Goal: Find specific page/section: Find specific page/section

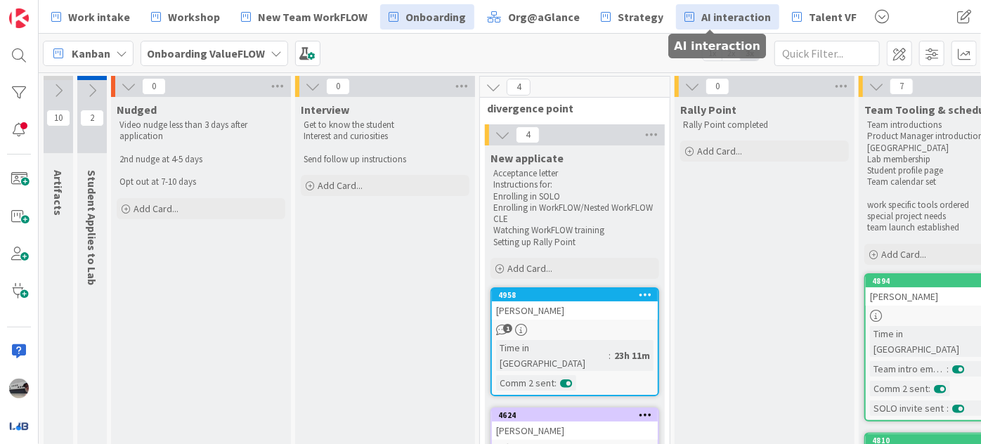
click at [710, 18] on span "AI interaction" at bounding box center [736, 16] width 70 height 17
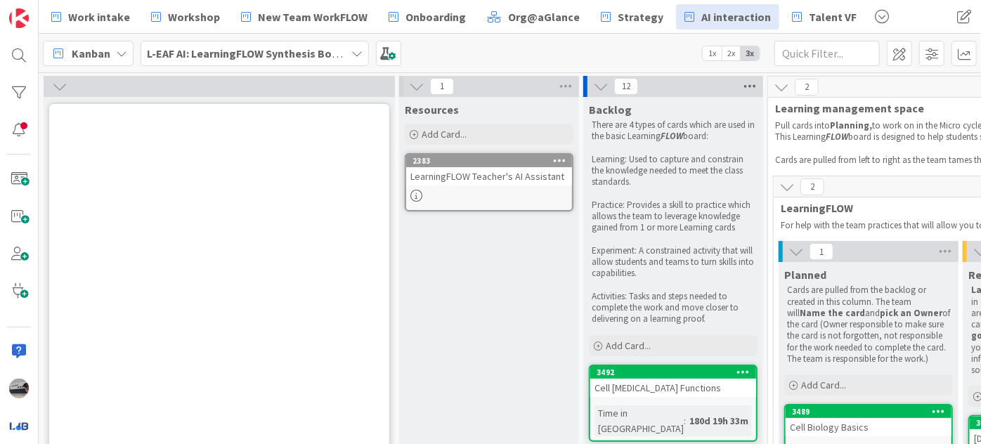
click at [750, 84] on icon at bounding box center [750, 86] width 18 height 21
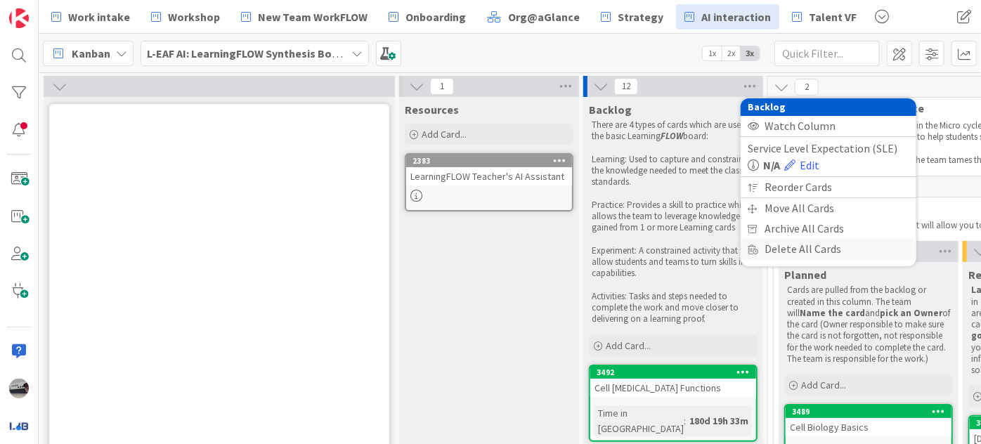
click at [795, 245] on div "Delete All Cards" at bounding box center [829, 249] width 176 height 20
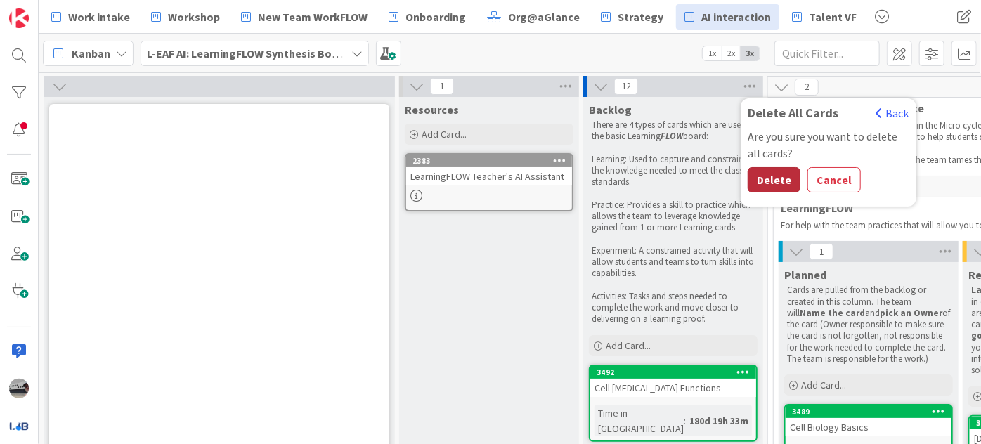
click at [762, 183] on button "Delete" at bounding box center [774, 179] width 53 height 25
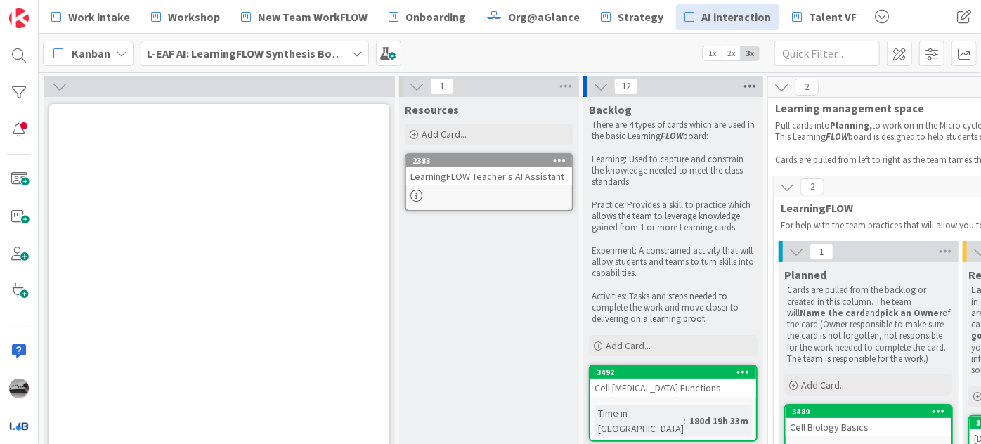
click at [755, 82] on icon at bounding box center [750, 86] width 18 height 21
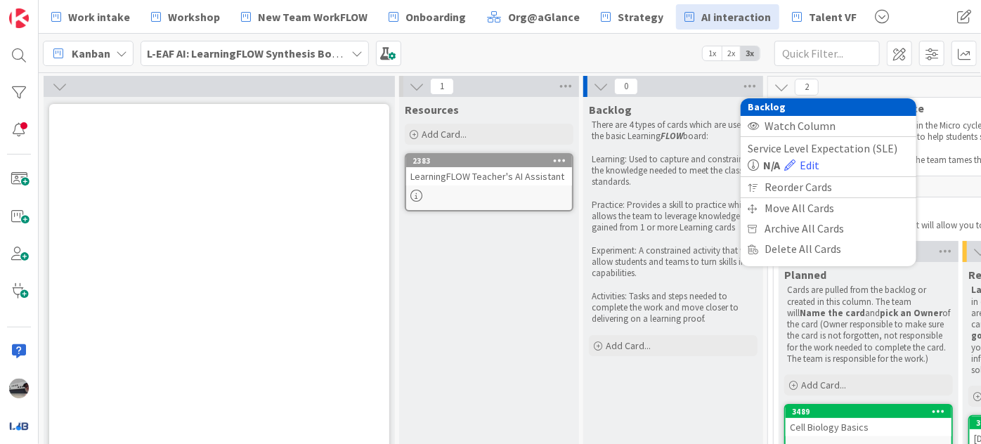
click at [573, 183] on div "2383 LearningFLOW Teacher's AI Assistant" at bounding box center [489, 182] width 169 height 58
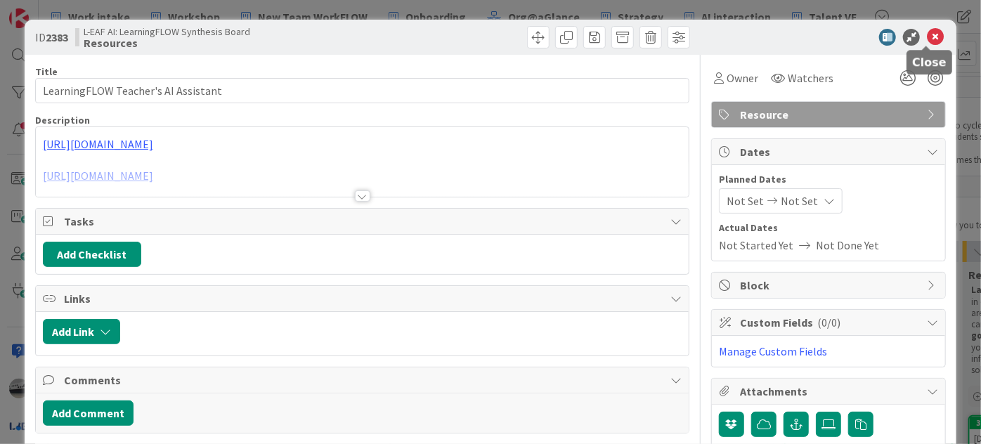
click at [930, 35] on icon at bounding box center [935, 37] width 17 height 17
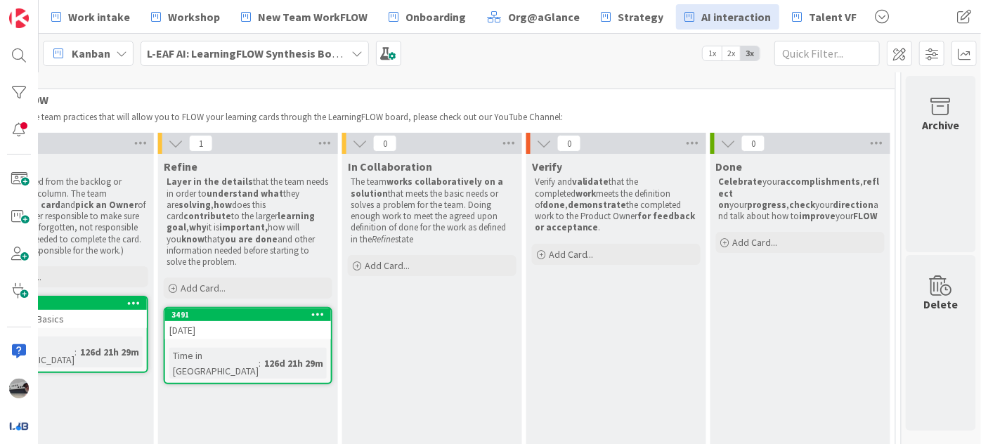
scroll to position [144, 813]
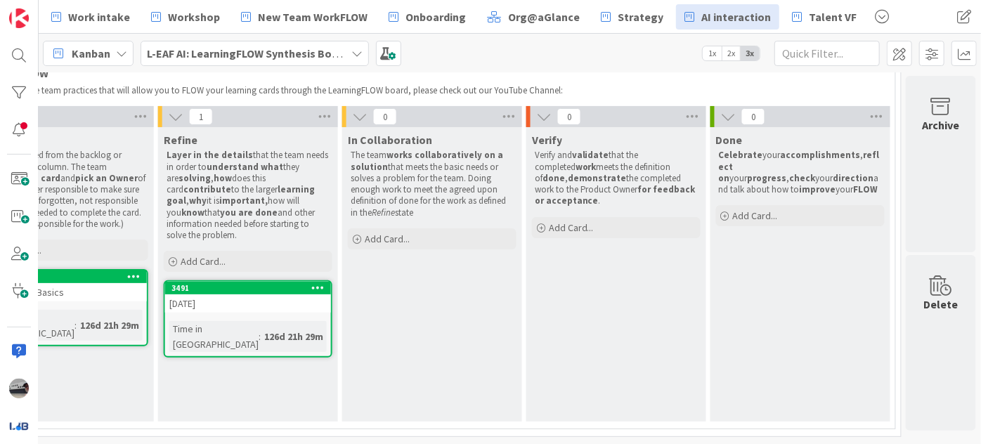
click at [102, 287] on div "Cell Biology Basics" at bounding box center [64, 292] width 166 height 18
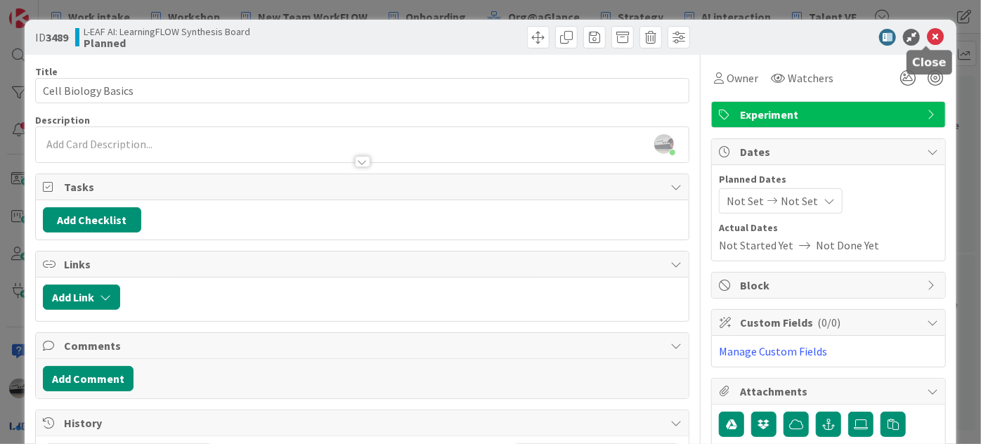
click at [927, 33] on icon at bounding box center [935, 37] width 17 height 17
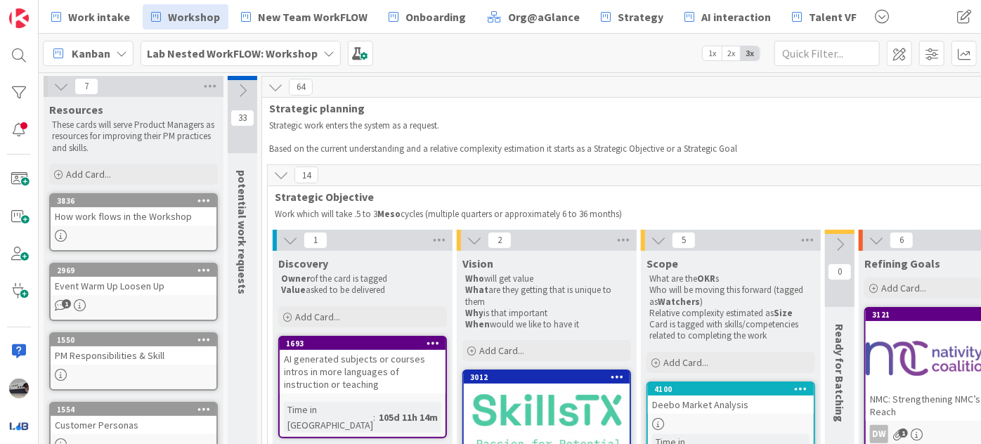
scroll to position [191, 1016]
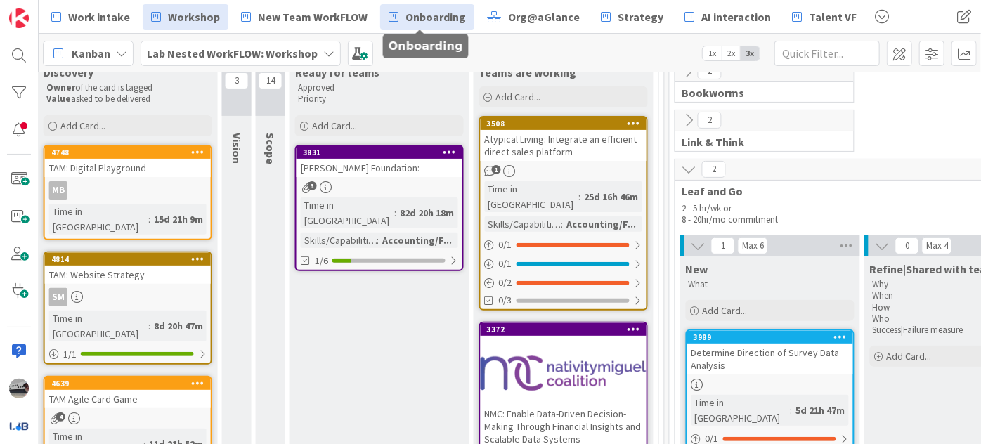
click at [433, 17] on span "Onboarding" at bounding box center [435, 16] width 60 height 17
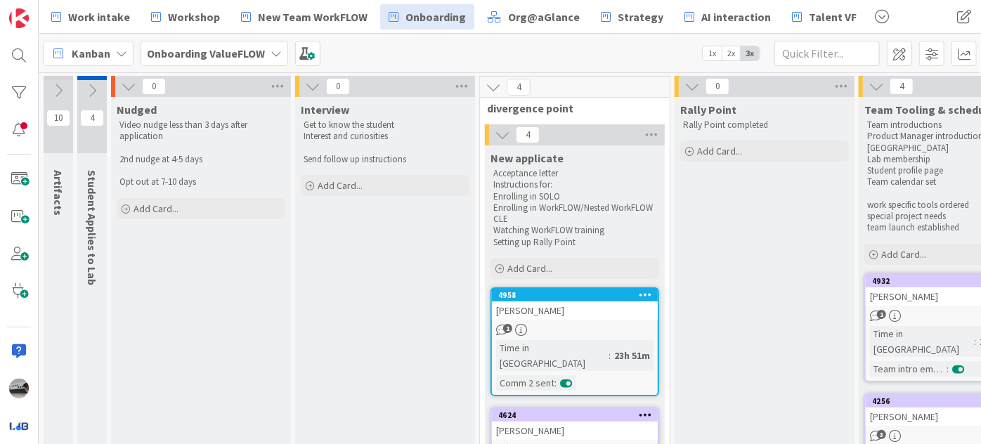
click at [93, 87] on icon at bounding box center [91, 90] width 15 height 15
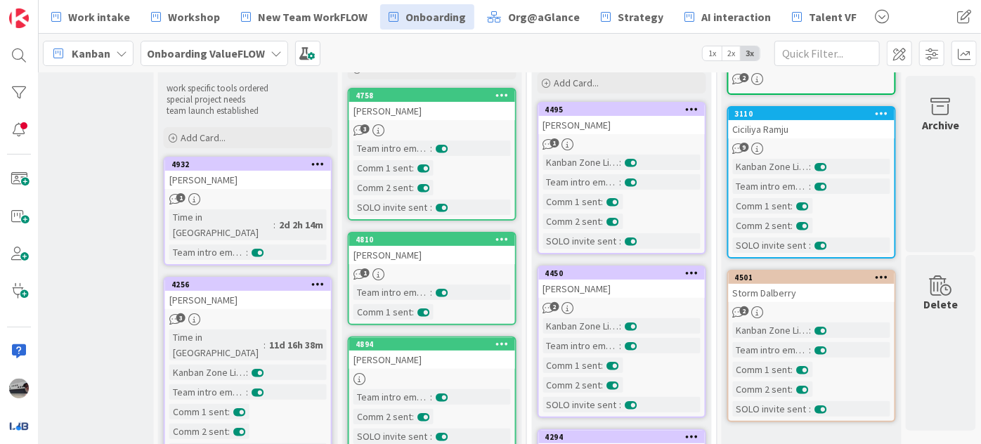
scroll to position [127, 859]
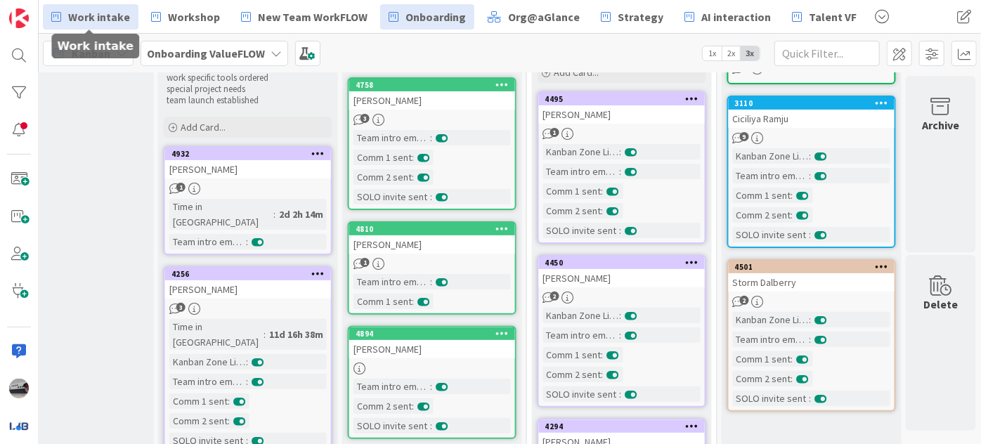
click at [96, 19] on span "Work intake" at bounding box center [99, 16] width 62 height 17
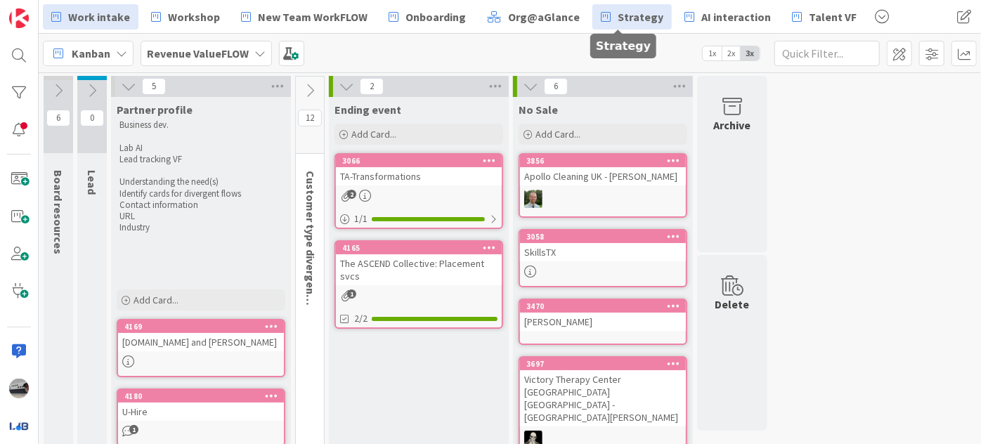
click at [623, 19] on span "Strategy" at bounding box center [641, 16] width 46 height 17
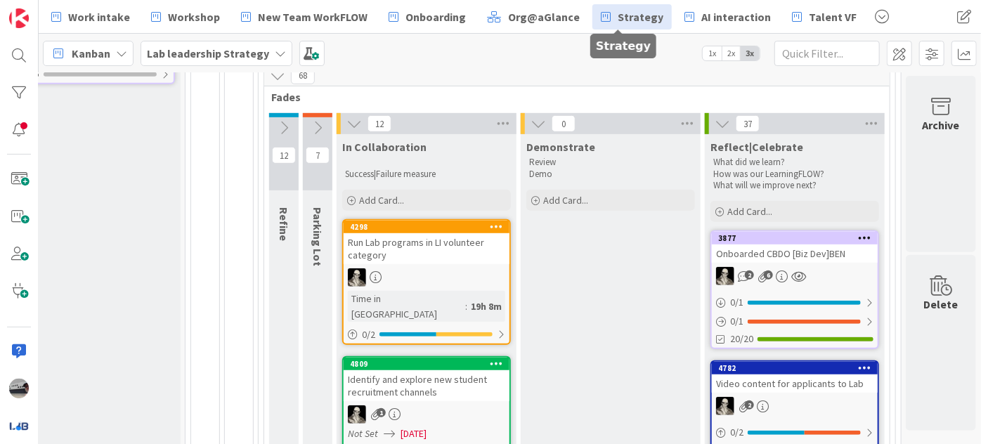
scroll to position [255, 235]
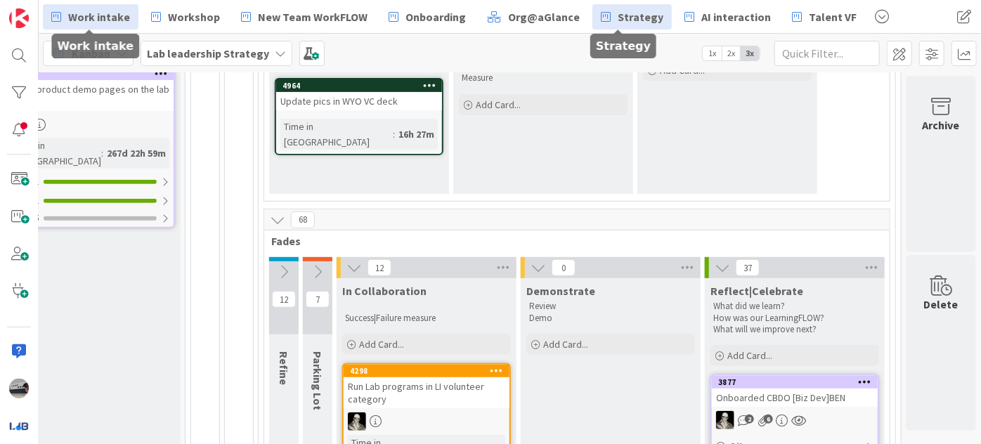
click at [112, 18] on span "Work intake" at bounding box center [99, 16] width 62 height 17
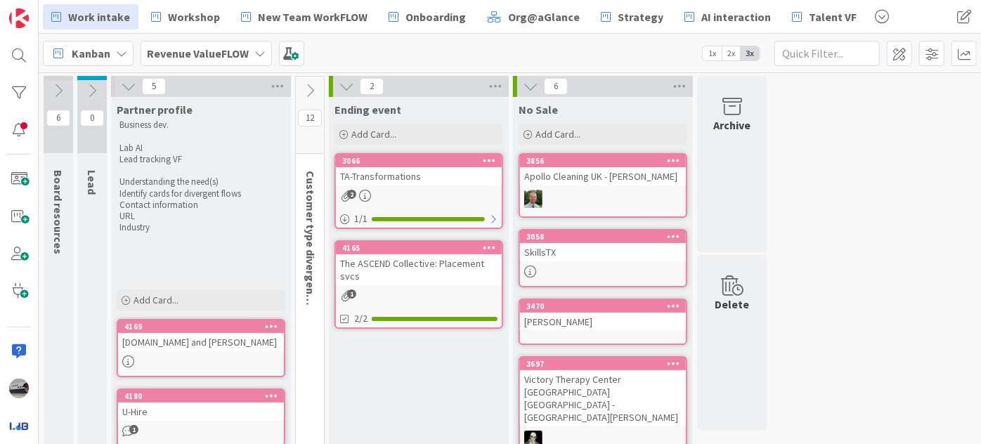
click at [311, 84] on icon at bounding box center [309, 90] width 15 height 15
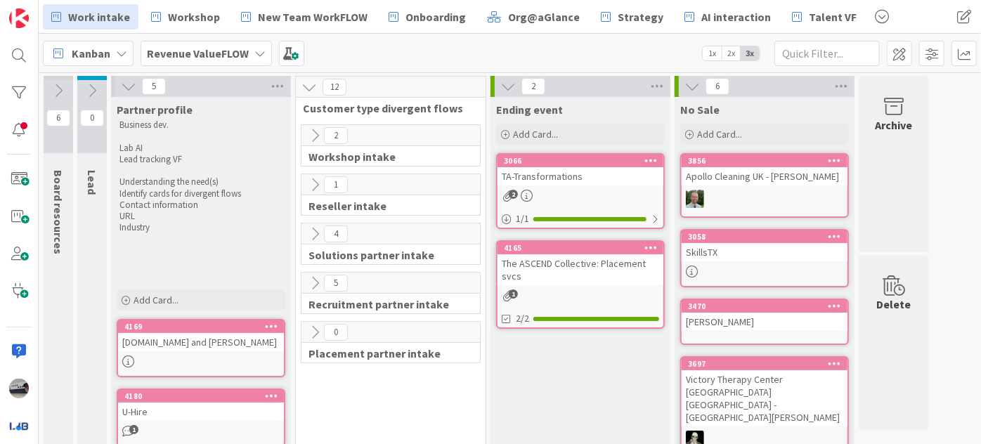
click at [317, 129] on icon at bounding box center [314, 135] width 15 height 15
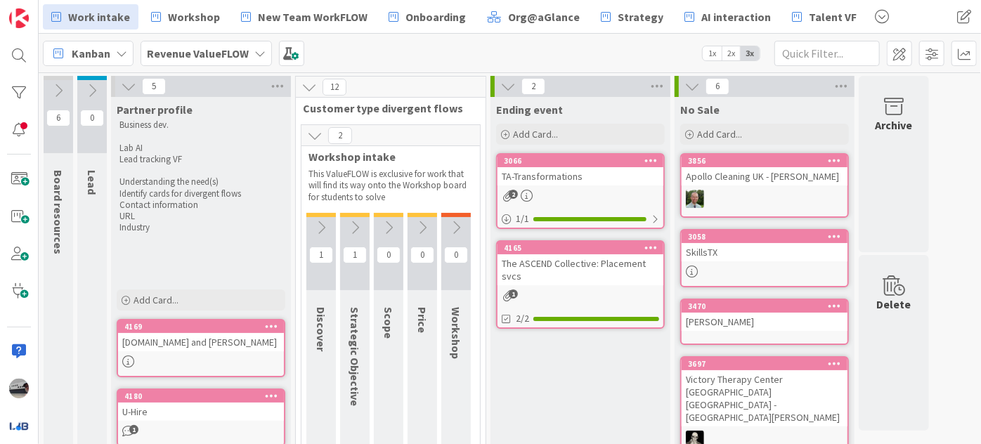
click at [320, 226] on icon at bounding box center [320, 227] width 15 height 15
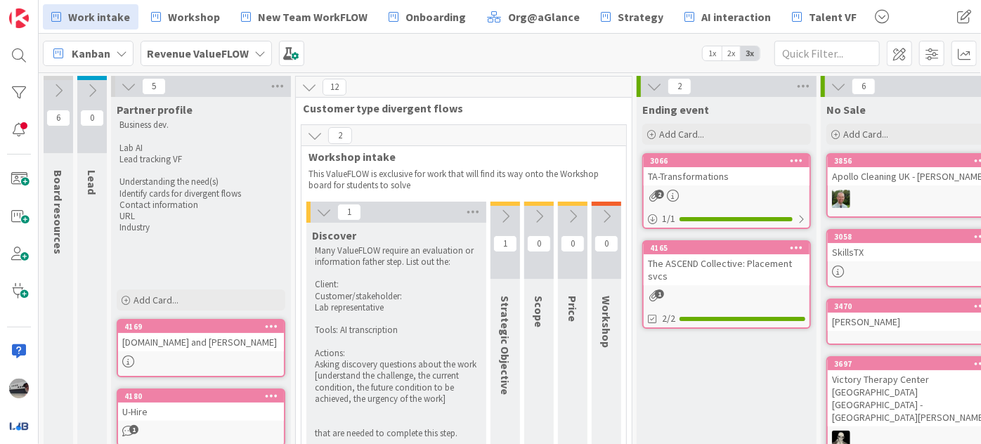
click at [504, 211] on icon at bounding box center [504, 216] width 15 height 15
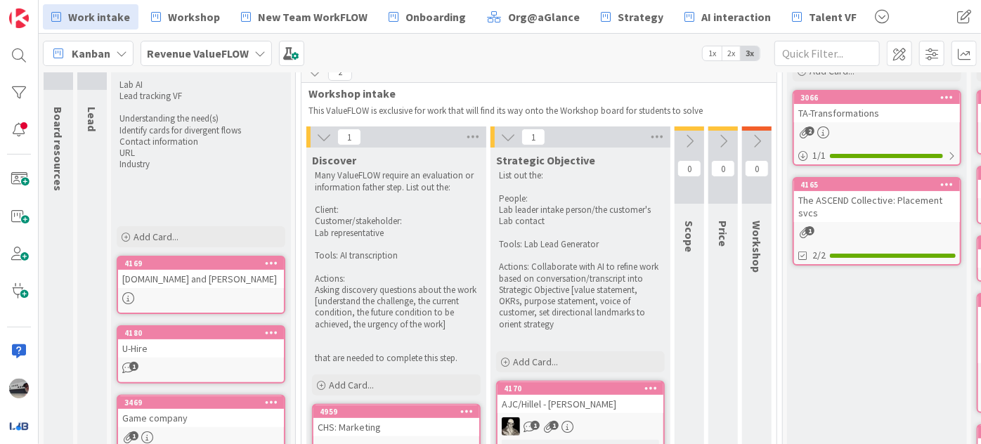
scroll to position [127, 0]
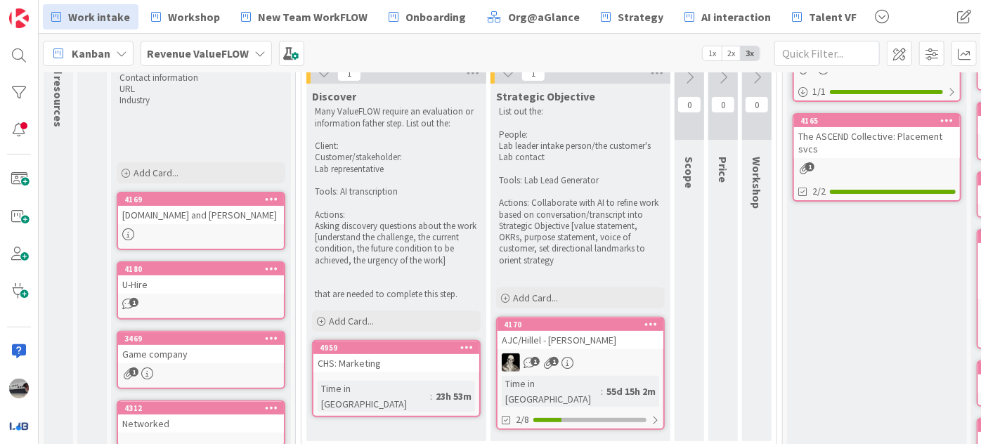
click at [354, 359] on div "CHS: Marketing" at bounding box center [396, 363] width 166 height 18
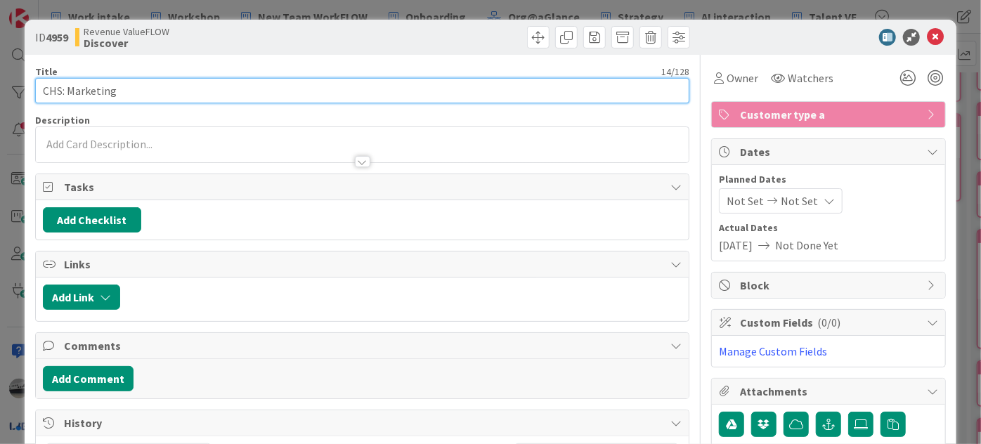
click at [43, 89] on input "CHS: Marketing" at bounding box center [362, 90] width 654 height 25
type input "AEA/CHS: Marketing"
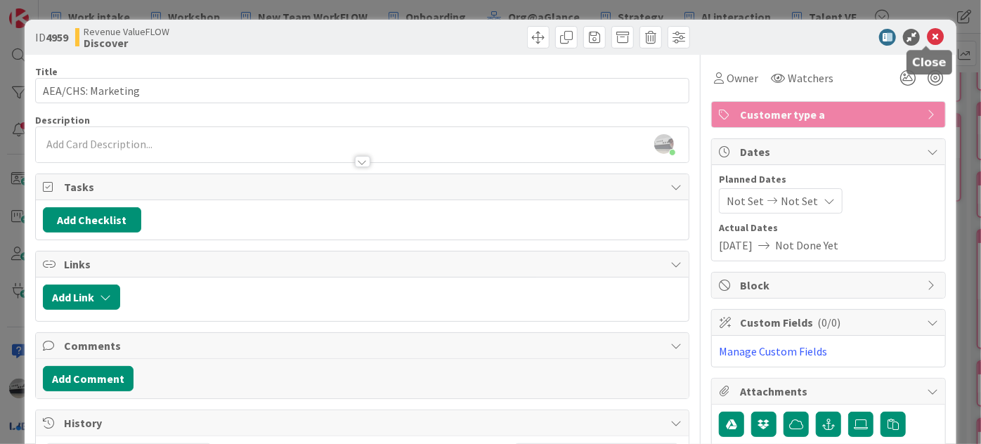
click at [927, 35] on icon at bounding box center [935, 37] width 17 height 17
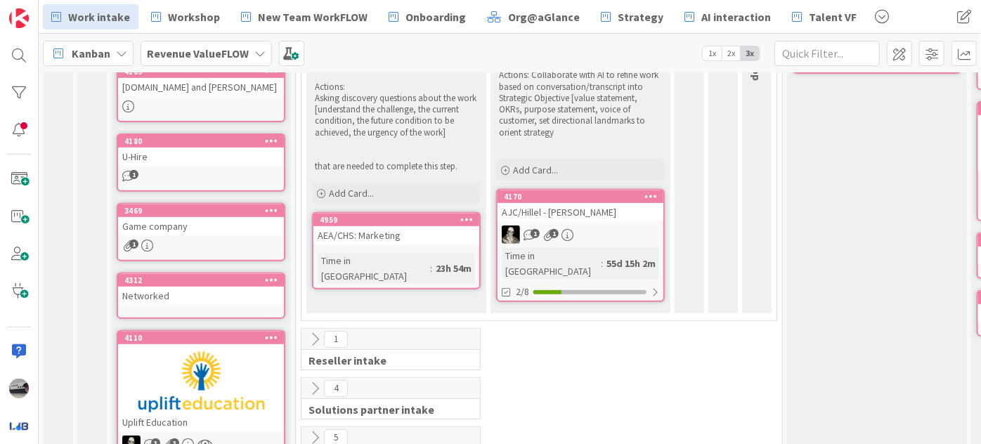
scroll to position [334, 0]
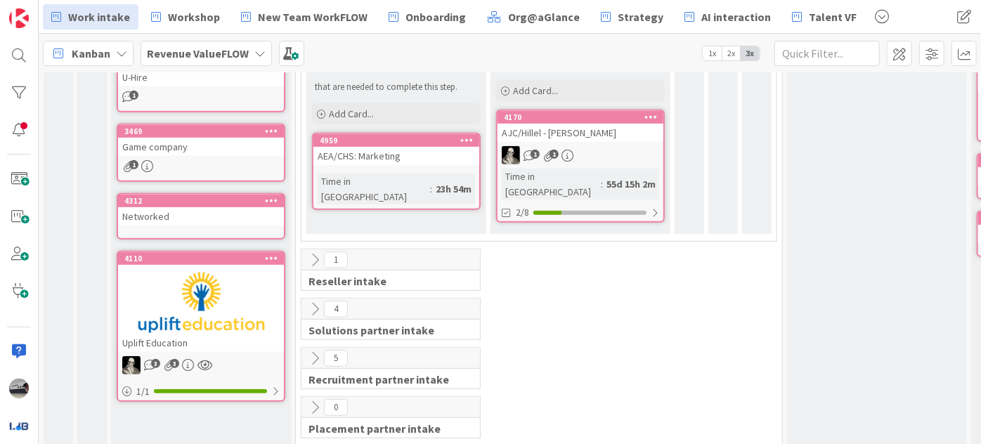
click at [315, 252] on icon at bounding box center [314, 259] width 15 height 15
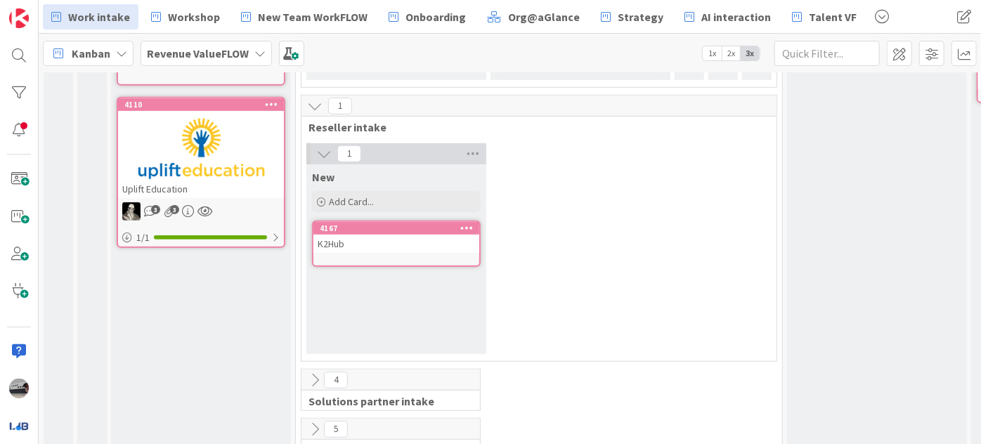
scroll to position [559, 0]
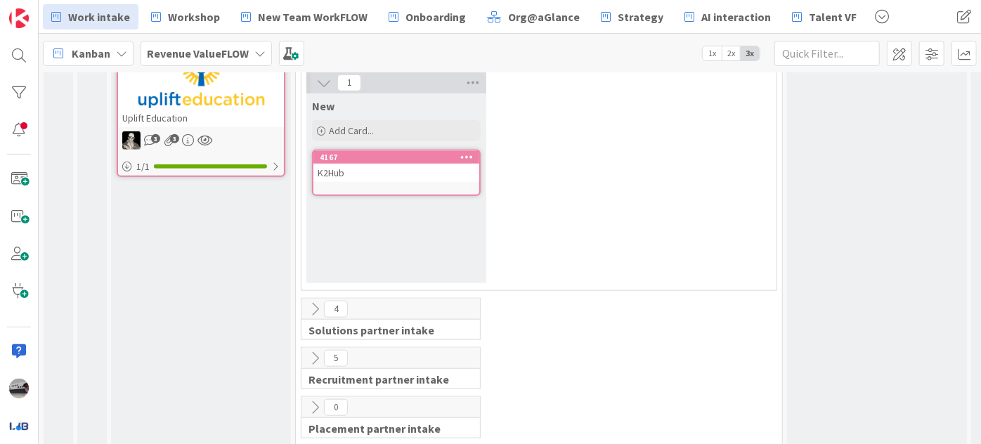
click at [311, 301] on icon at bounding box center [314, 308] width 15 height 15
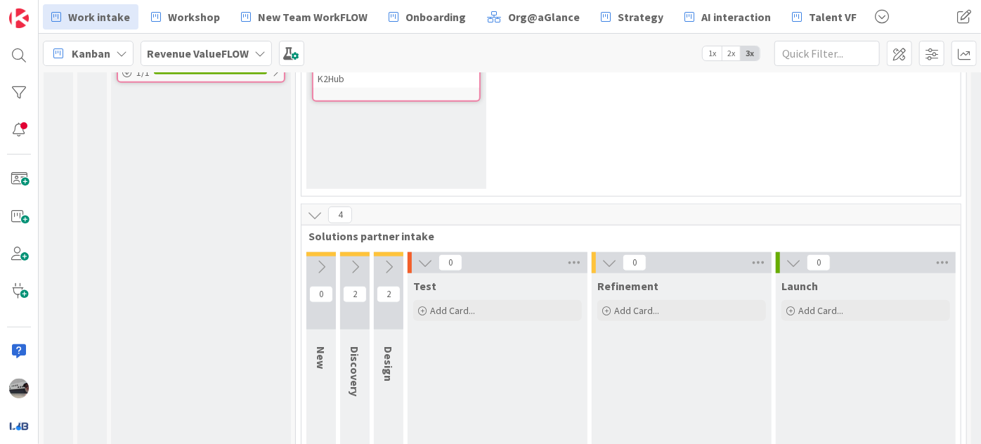
scroll to position [812, 0]
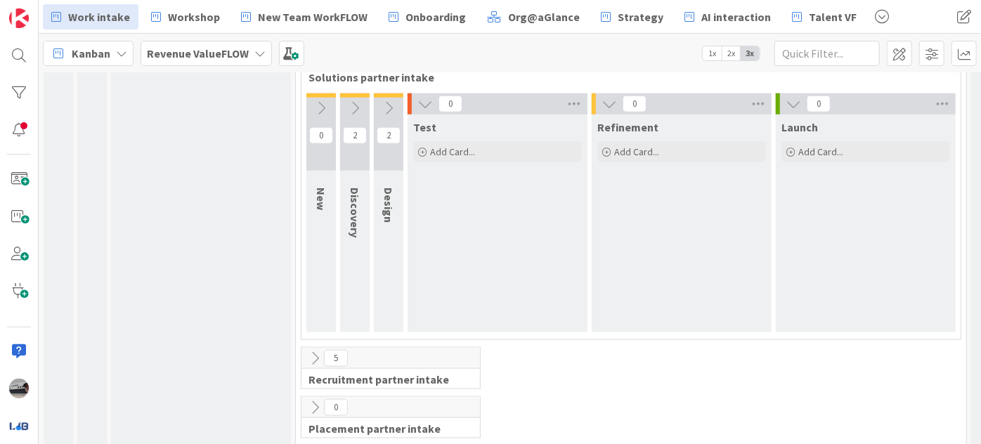
click at [314, 351] on icon at bounding box center [314, 358] width 15 height 15
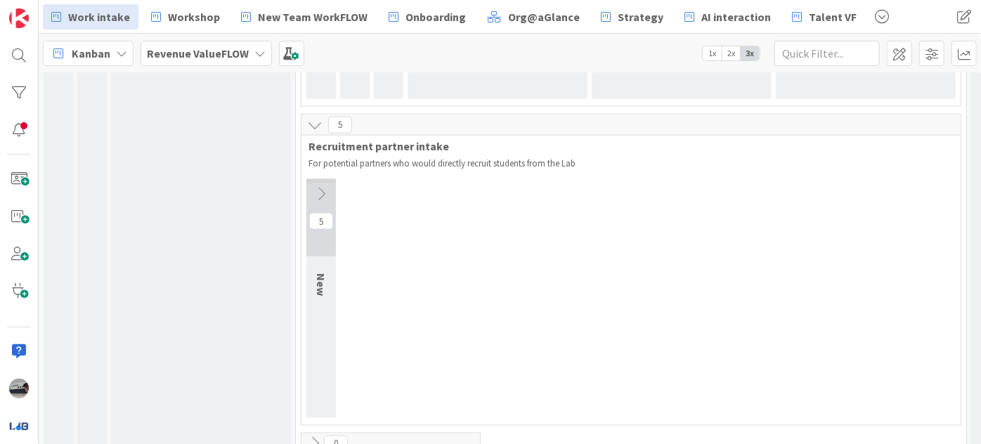
scroll to position [1082, 0]
